Goal: Find contact information: Find contact information

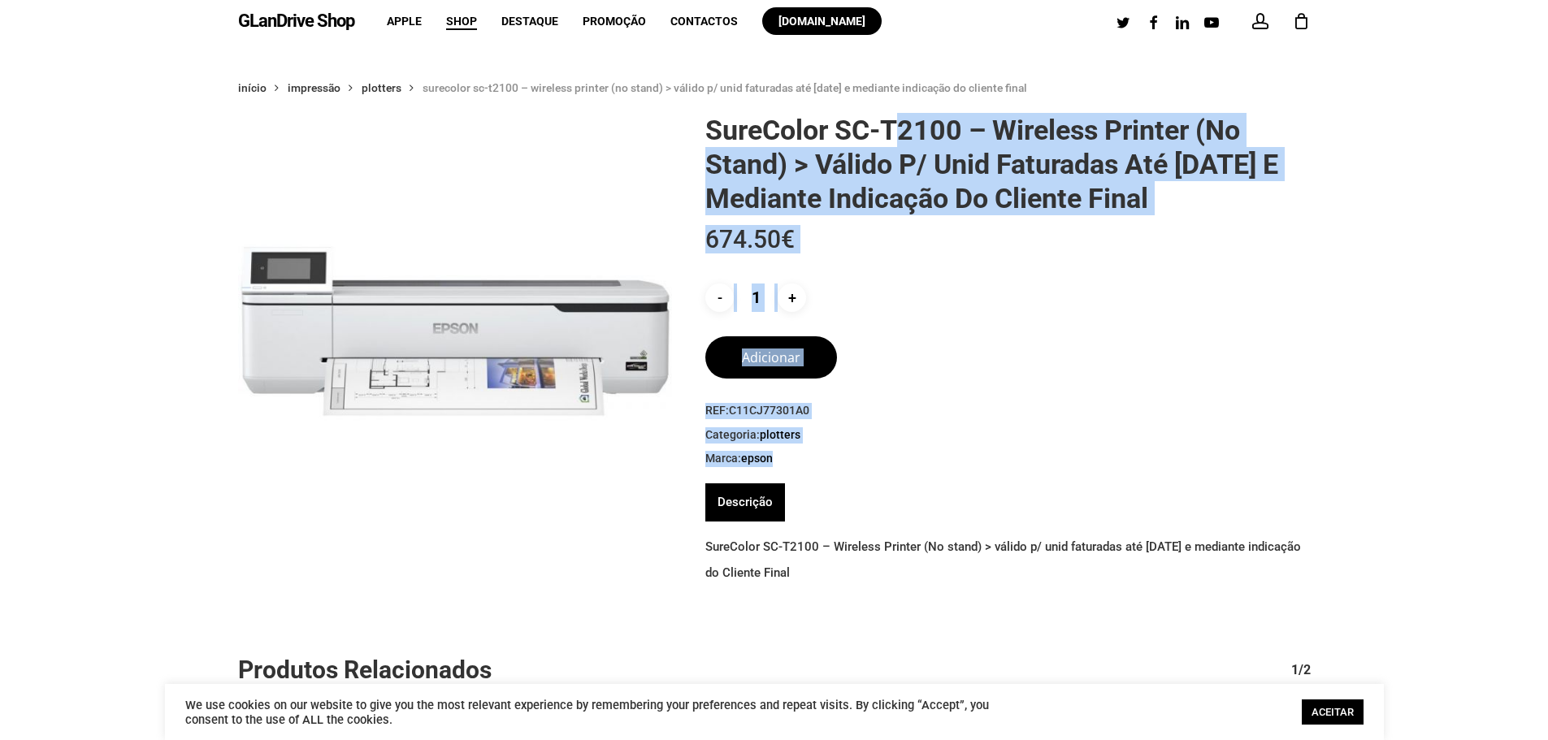
drag, startPoint x: 704, startPoint y: 125, endPoint x: 899, endPoint y: 124, distance: 194.2
click at [899, 124] on div "SureColor SC-T2100 – Wireless Printer (No stand) > válido p/ unid faturadas até…" at bounding box center [1001, 355] width 617 height 485
click at [899, 124] on h1 "SureColor SC-T2100 – Wireless Printer (No stand) > válido p/ unid faturadas até…" at bounding box center [1007, 164] width 605 height 102
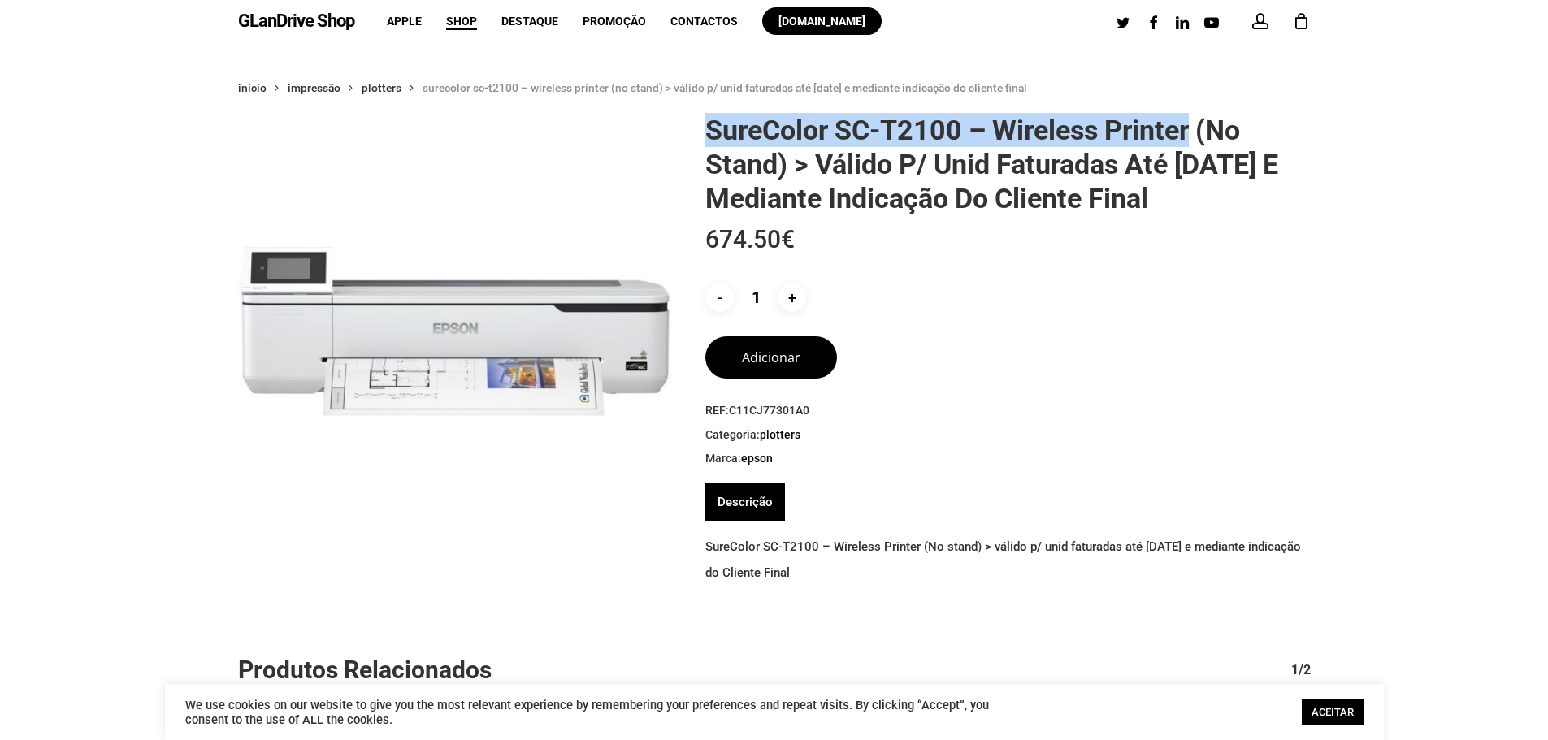
drag, startPoint x: 1194, startPoint y: 127, endPoint x: 706, endPoint y: 120, distance: 488.4
click at [706, 120] on h1 "SureColor SC-T2100 – Wireless Printer (No stand) > válido p/ unid faturadas até…" at bounding box center [1007, 164] width 605 height 102
copy h1 "SureColor SC-T2100 – Wireless Printer"
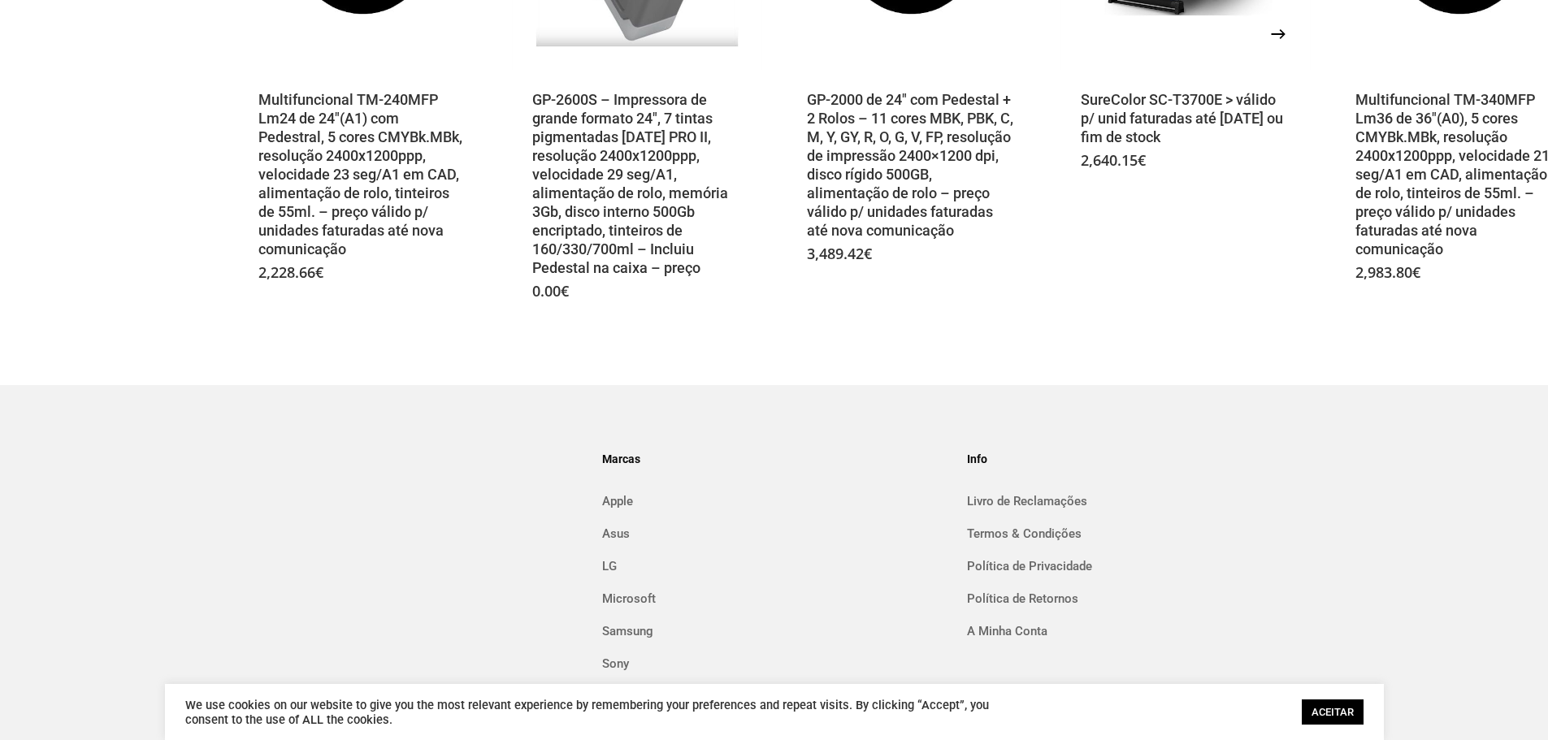
scroll to position [1008, 0]
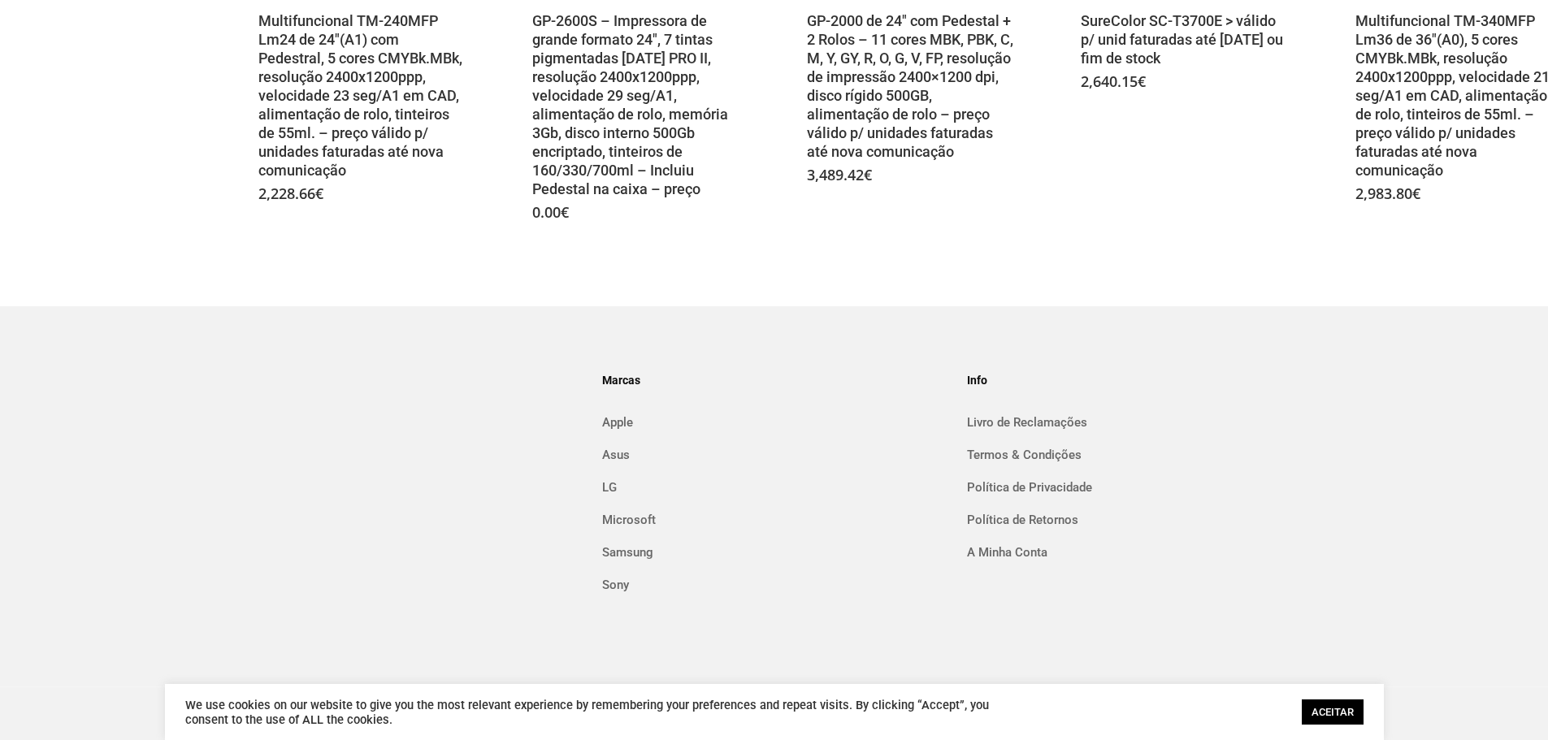
click at [1335, 715] on link "ACEITAR" at bounding box center [1333, 712] width 62 height 25
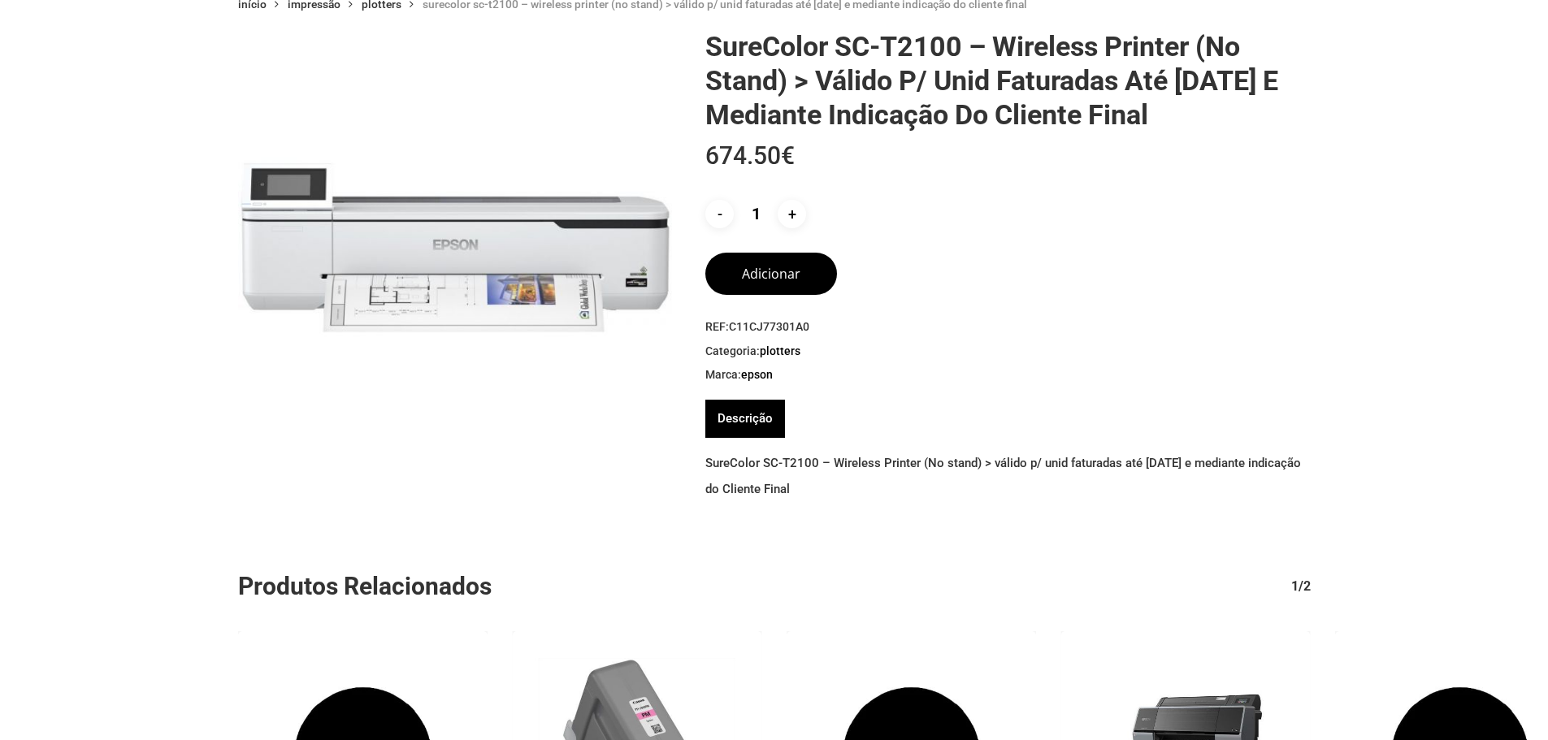
scroll to position [0, 0]
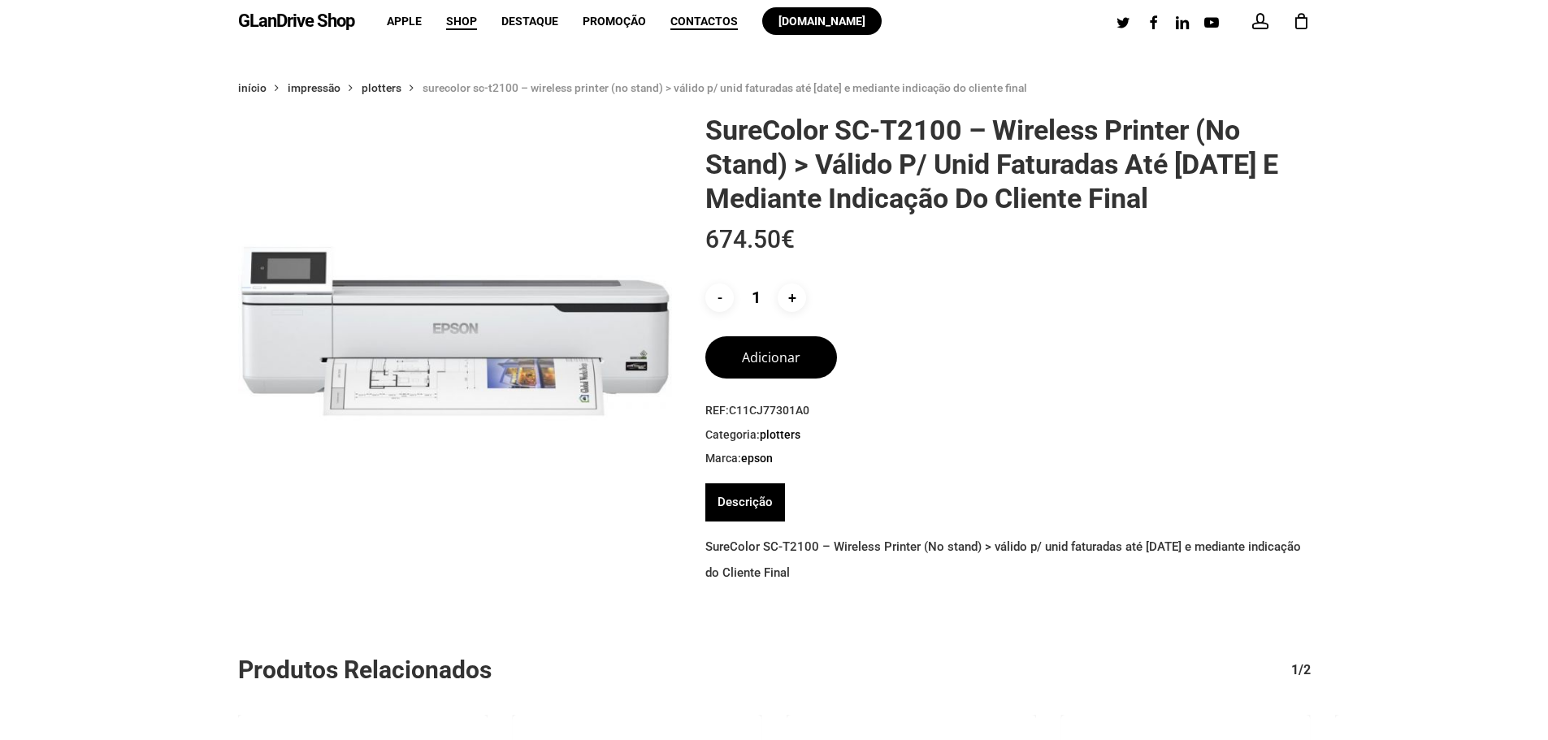
click at [692, 17] on span "Contactos" at bounding box center [703, 21] width 67 height 13
